Goal: Download file/media

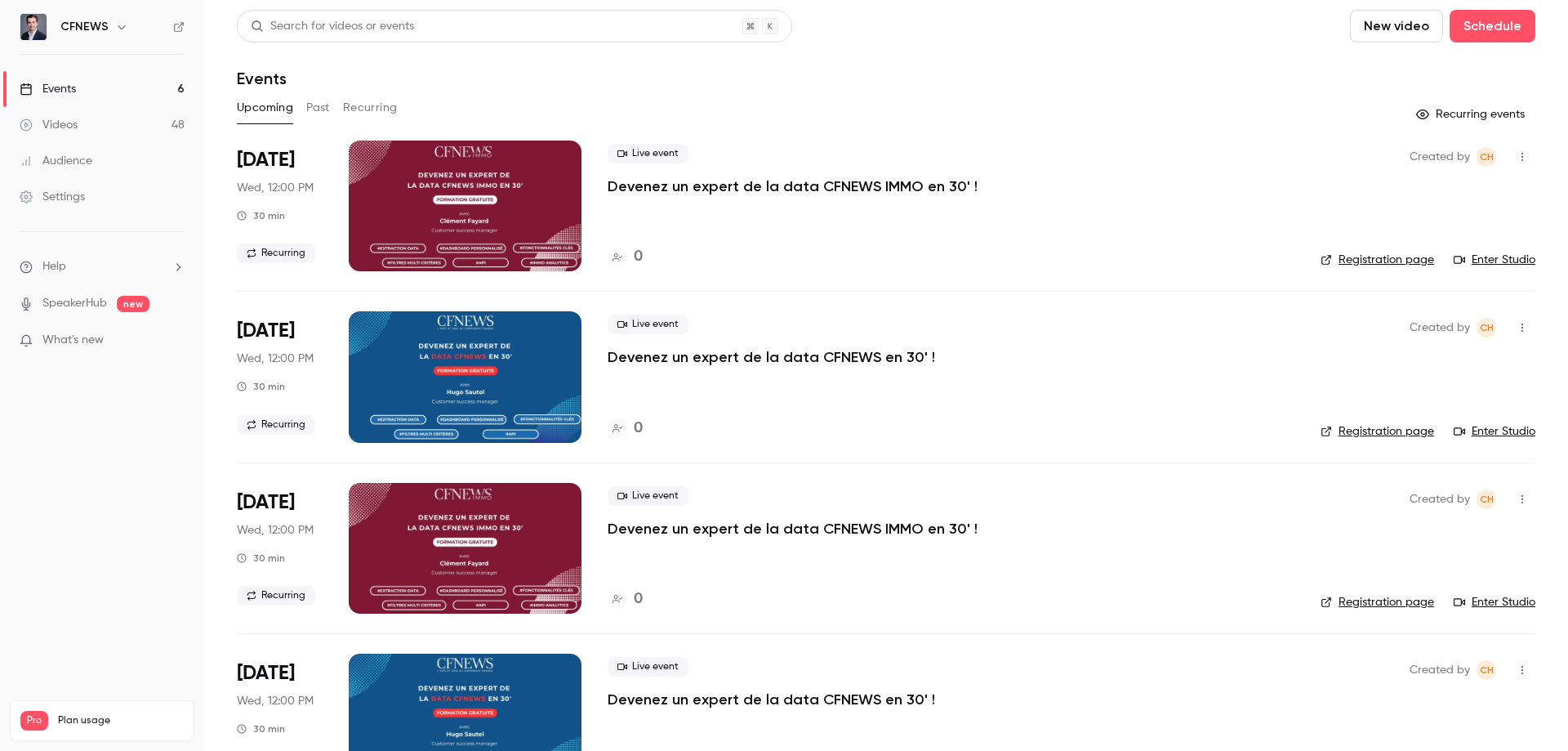
click at [310, 110] on button "Past" at bounding box center [318, 108] width 24 height 26
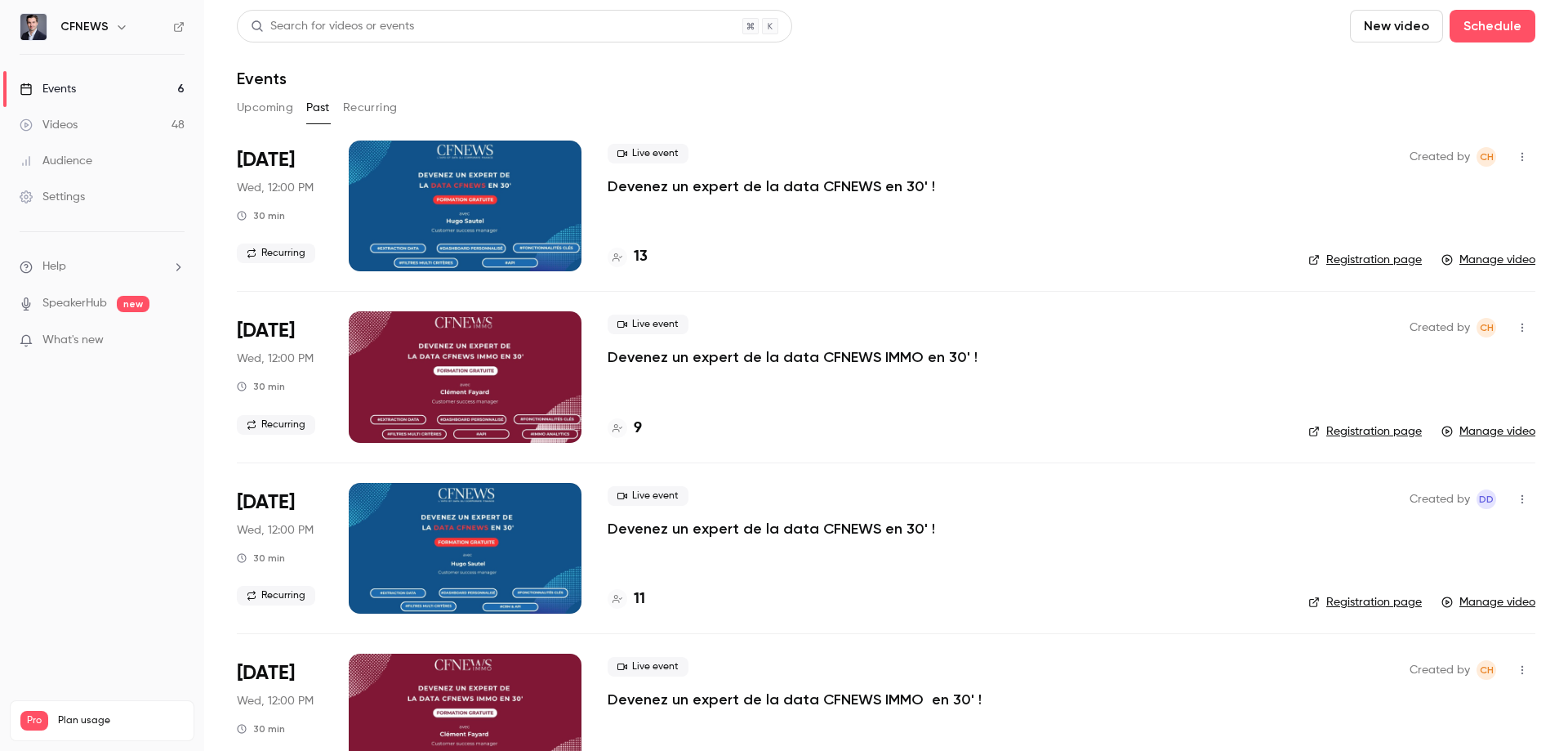
click at [672, 190] on p "Devenez un expert de la data CFNEWS en 30' !" at bounding box center [771, 186] width 328 height 20
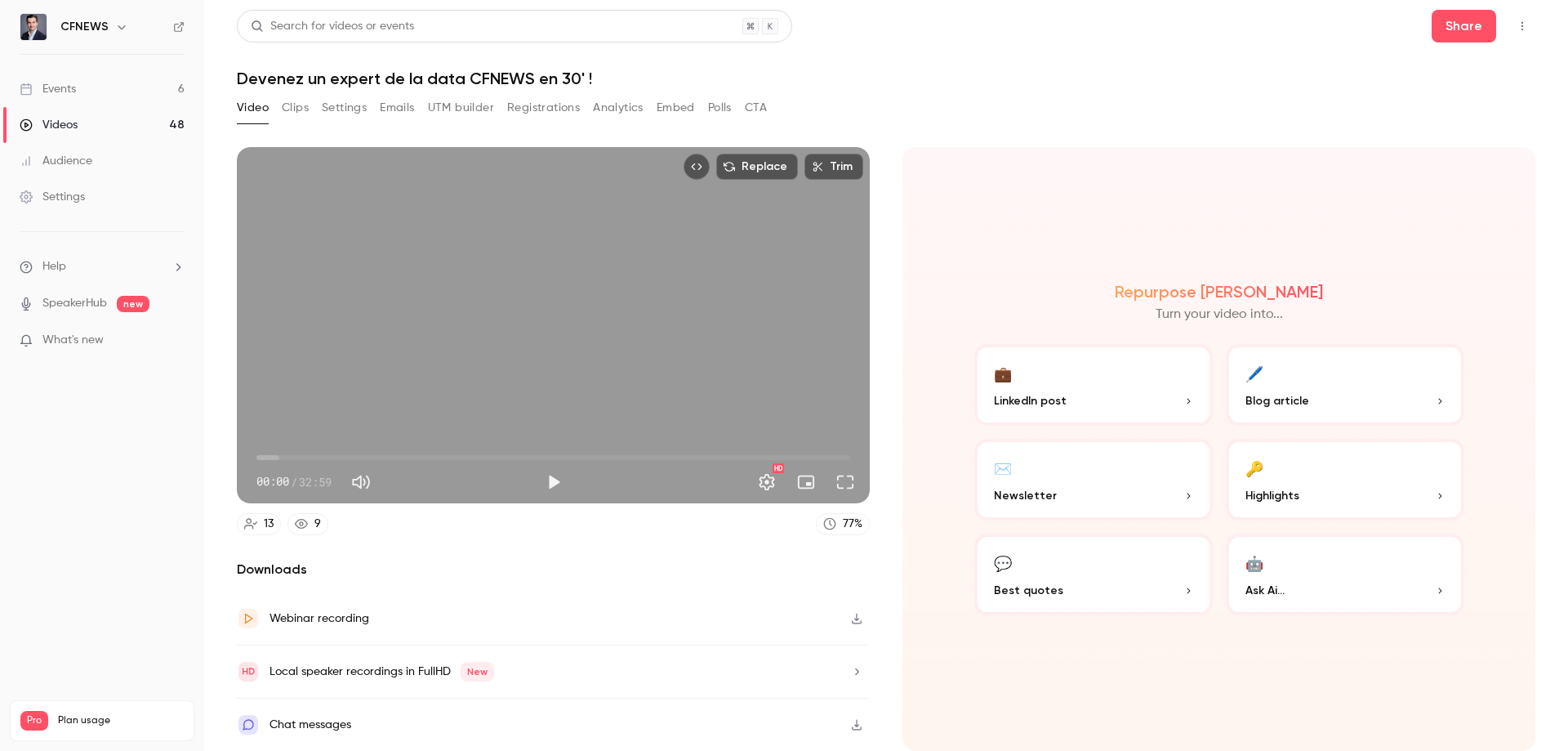
click at [519, 110] on button "Registrations" at bounding box center [543, 108] width 73 height 26
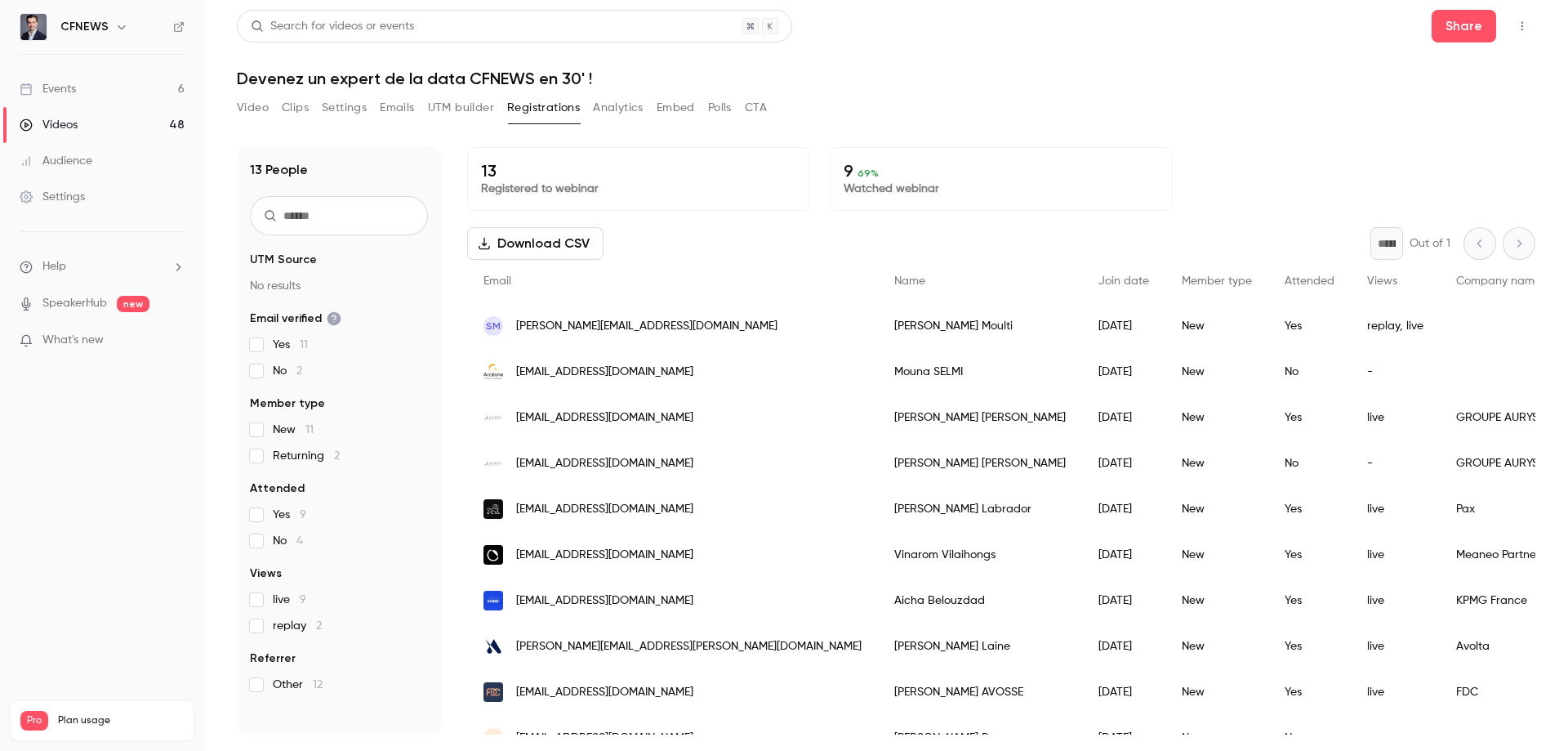
click at [555, 247] on button "Download CSV" at bounding box center [535, 243] width 136 height 33
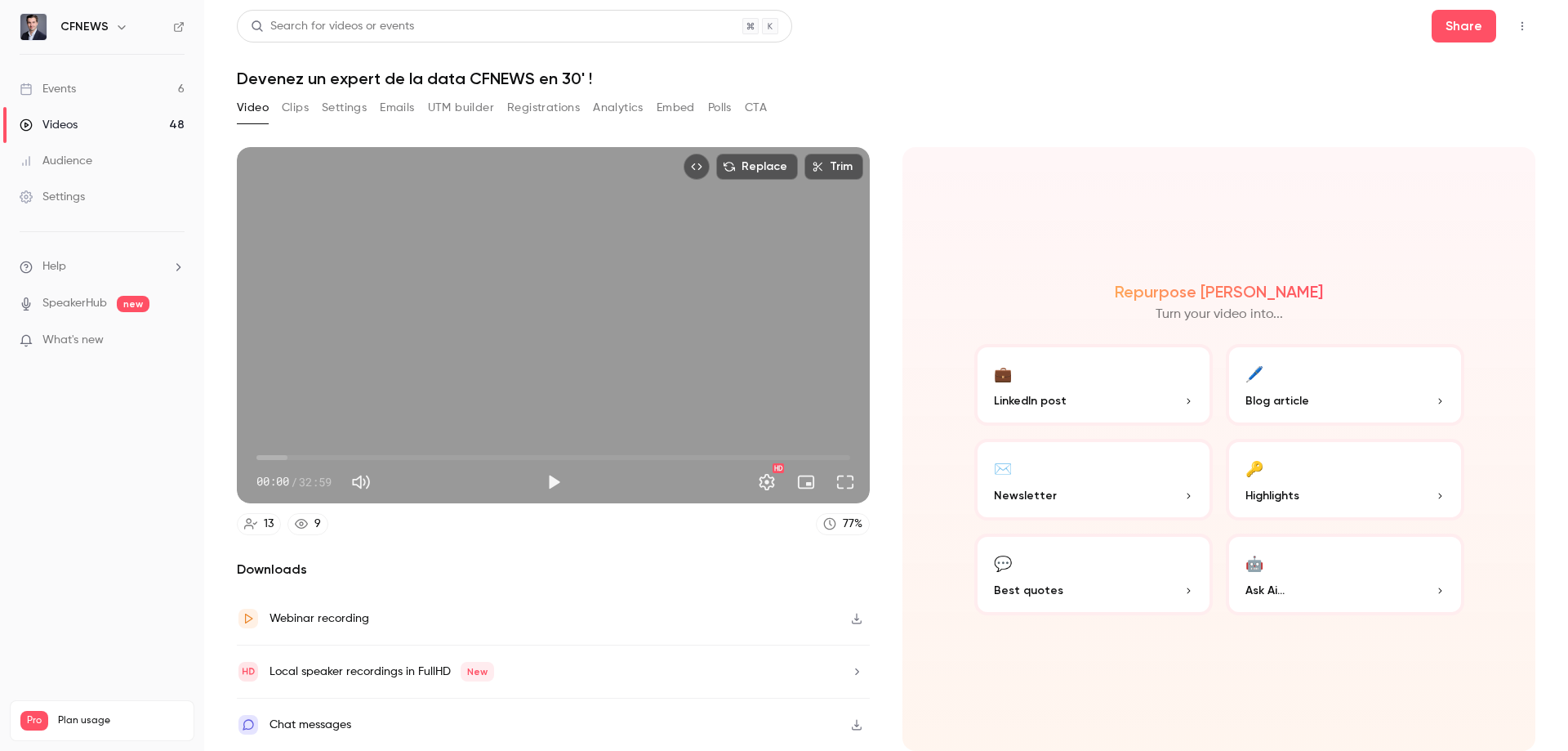
click at [106, 120] on link "Videos 48" at bounding box center [102, 125] width 204 height 36
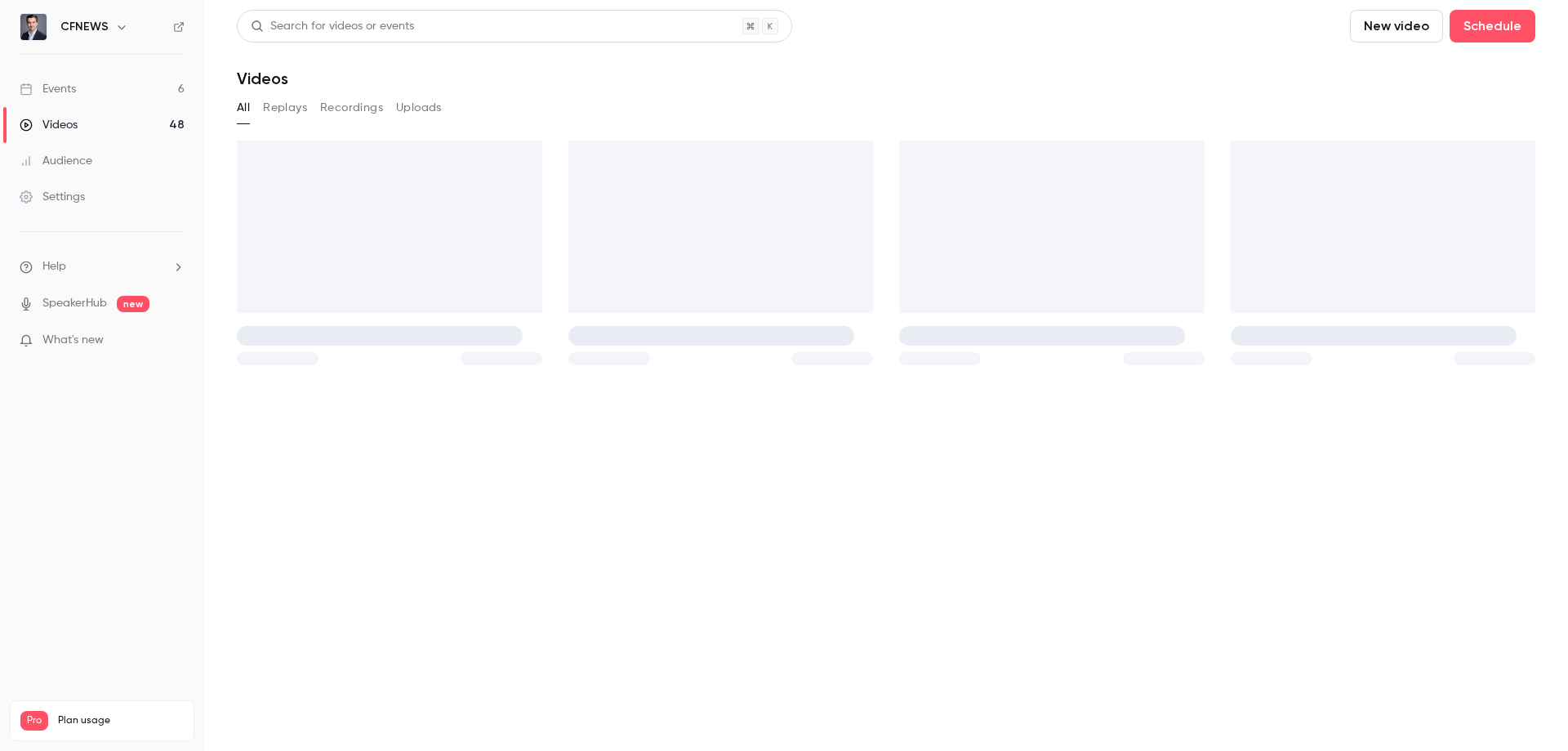
click at [93, 83] on link "Events 6" at bounding box center [102, 89] width 204 height 36
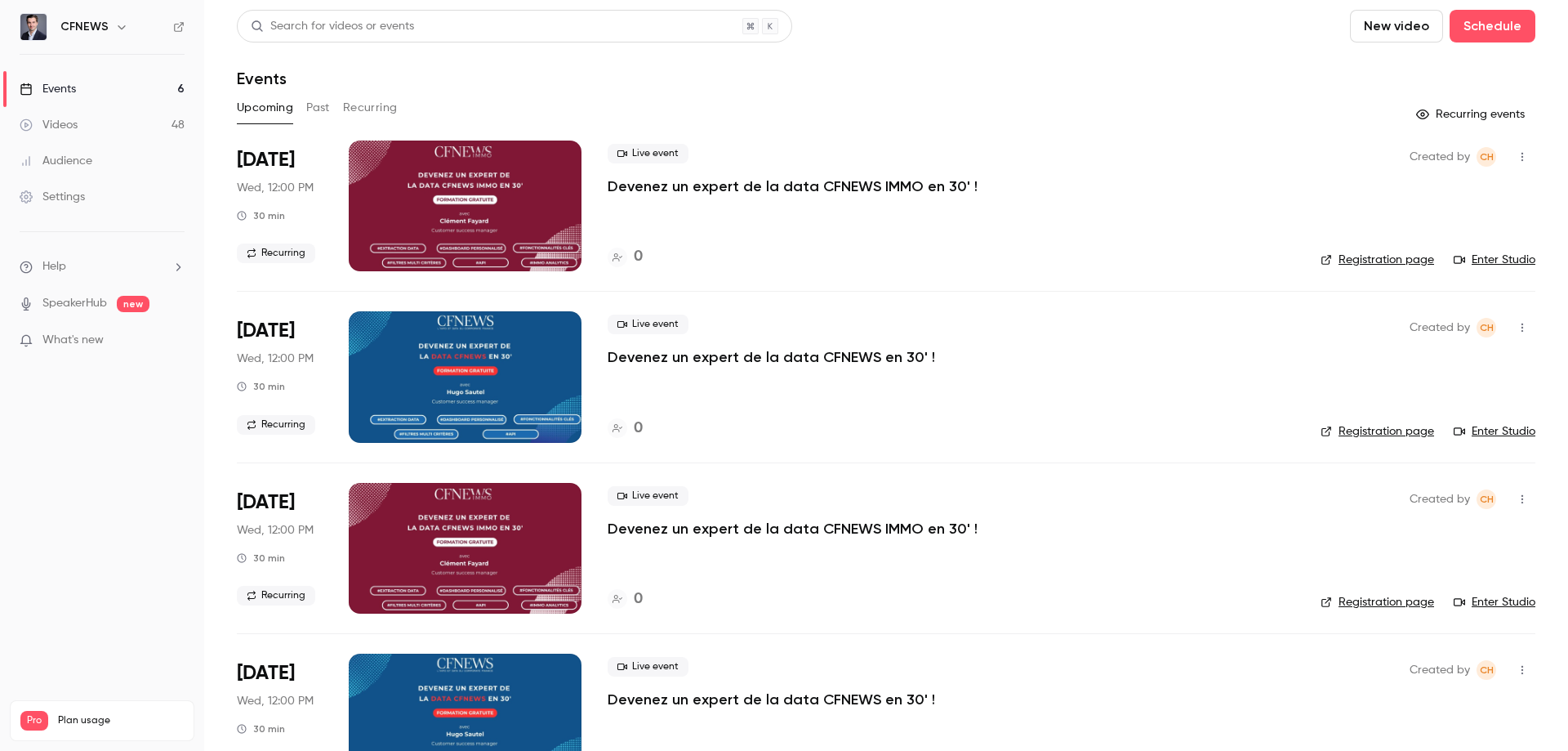
click at [313, 105] on button "Past" at bounding box center [318, 108] width 24 height 26
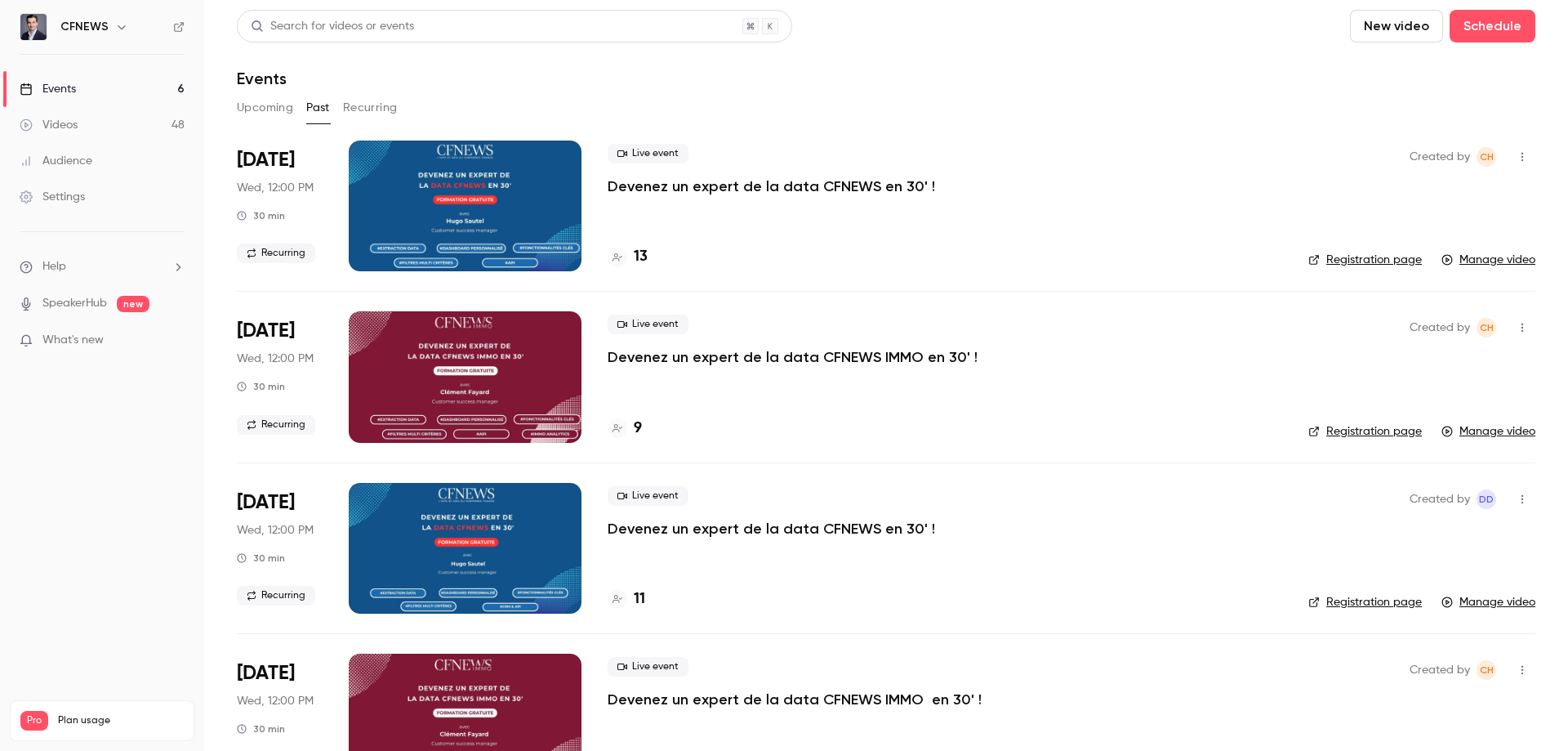
click at [679, 358] on p "Devenez un expert de la data CFNEWS IMMO en 30' !" at bounding box center [792, 357] width 370 height 20
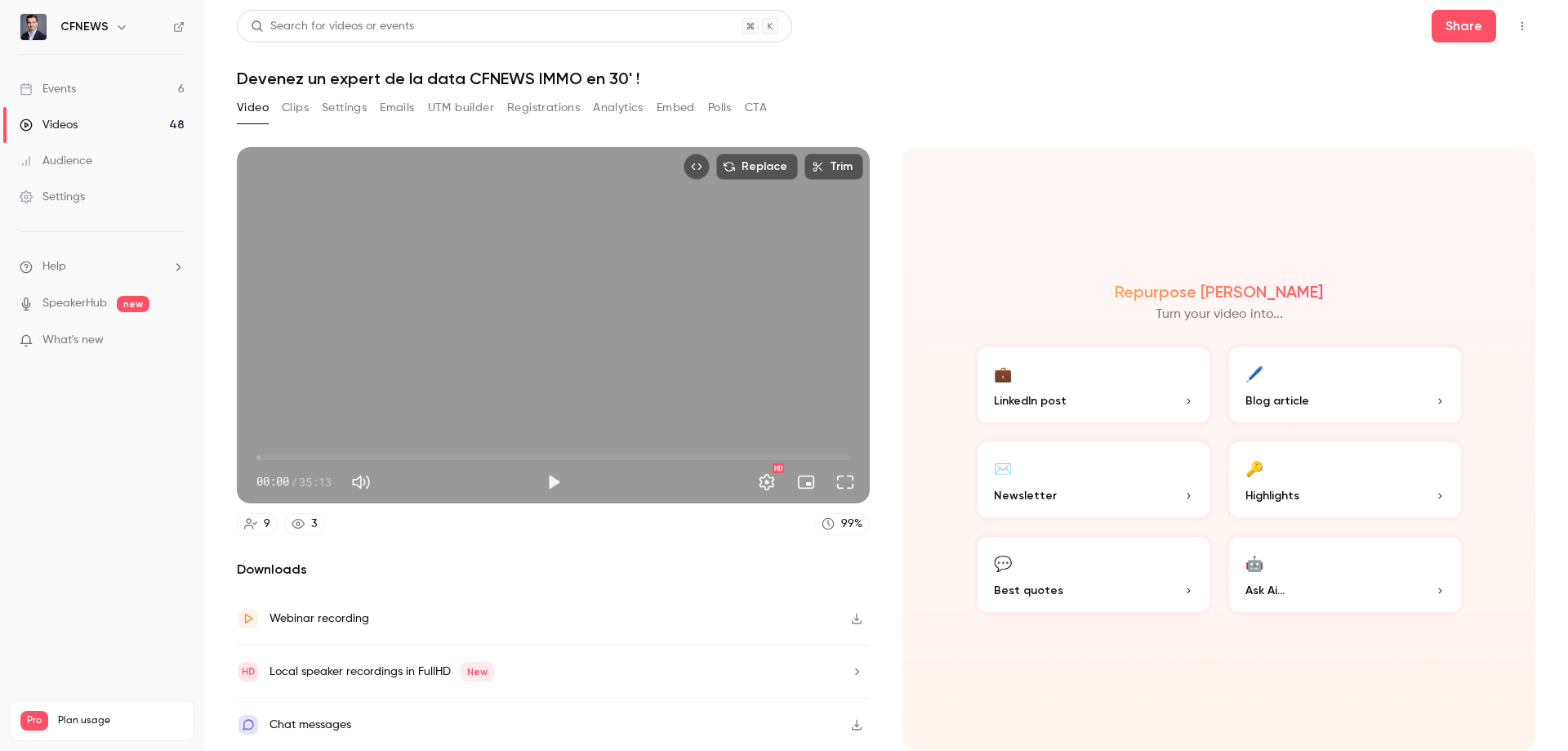
click at [566, 111] on button "Registrations" at bounding box center [543, 108] width 73 height 26
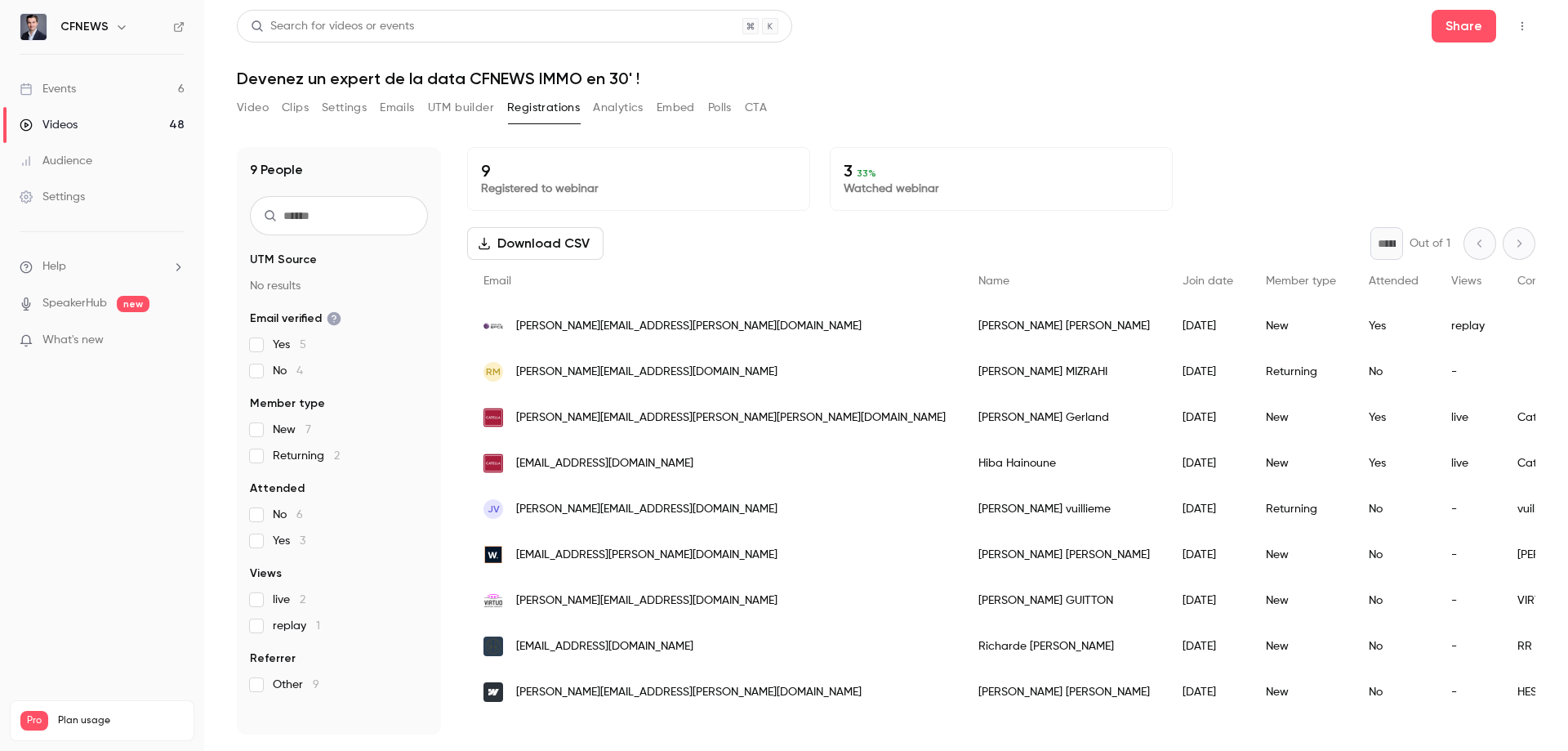
click at [571, 242] on button "Download CSV" at bounding box center [535, 243] width 136 height 33
